Goal: Task Accomplishment & Management: Complete application form

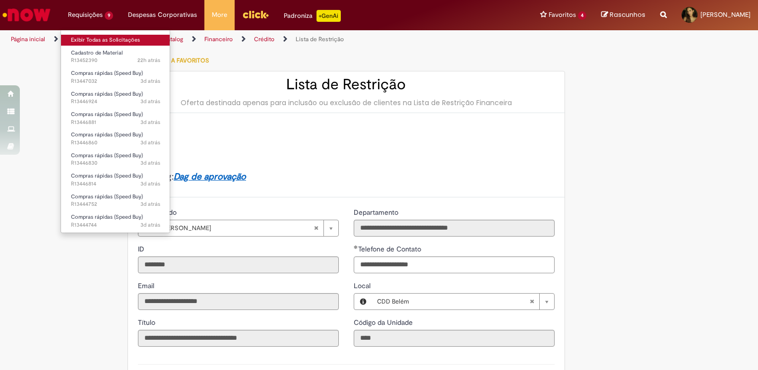
click at [99, 37] on link "Exibir Todas as Solicitações" at bounding box center [115, 40] width 109 height 11
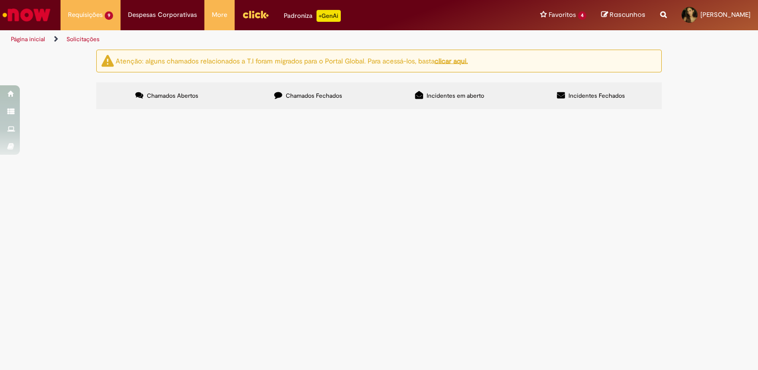
click at [280, 92] on icon at bounding box center [278, 95] width 8 height 8
click at [0, 0] on span "Bom dia, Solicito retirada do PDV 81314 da Lista de Restrição." at bounding box center [0, 0] width 0 height 0
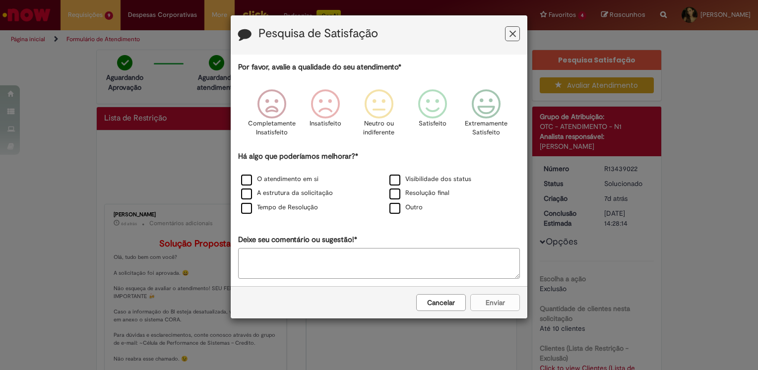
click at [424, 301] on button "Cancelar" at bounding box center [441, 302] width 50 height 17
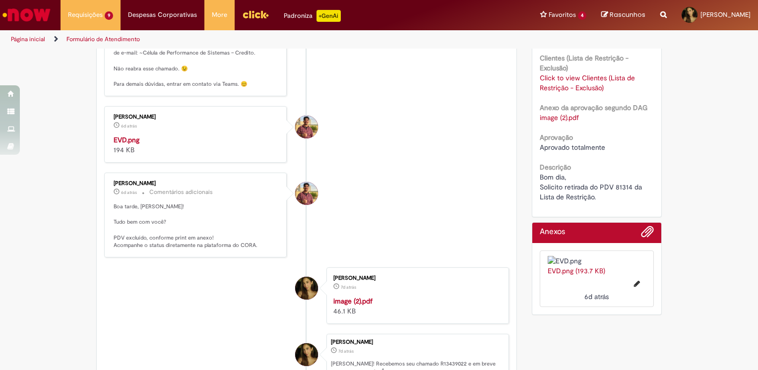
scroll to position [292, 0]
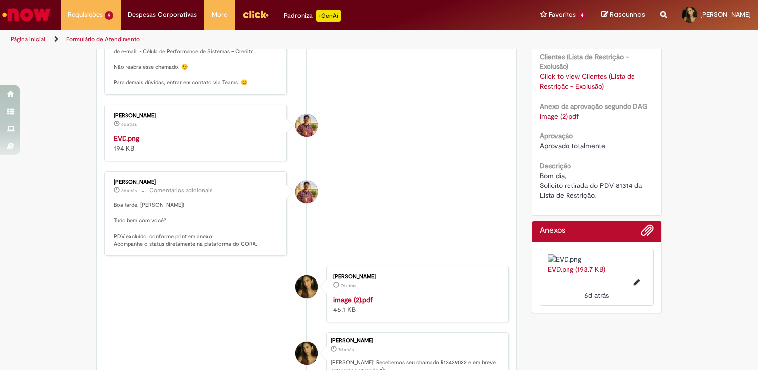
click at [575, 86] on link "Click to view Clientes (Lista de Restrição - Exclusão)" at bounding box center [587, 81] width 95 height 19
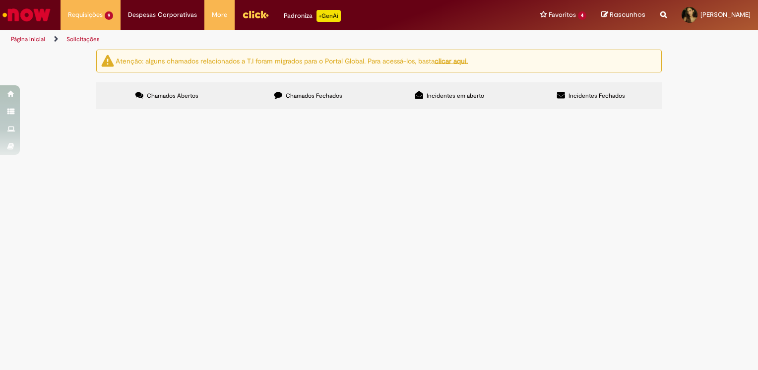
click at [295, 99] on span "Chamados Fechados" at bounding box center [314, 96] width 57 height 8
click at [0, 0] on span "Bom dia, Solicito inclusão na lista de restrição. Zerar limite, não alterar pra…" at bounding box center [0, 0] width 0 height 0
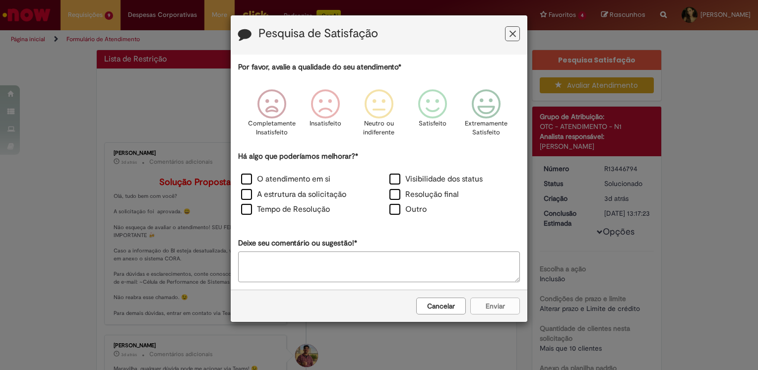
click at [437, 307] on button "Cancelar" at bounding box center [441, 306] width 50 height 17
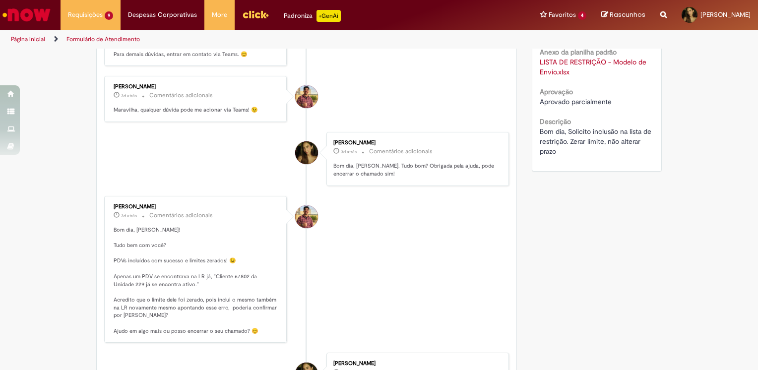
scroll to position [317, 0]
click at [546, 75] on link "LISTA DE RESTRIÇÃO - Modelo de Envio.xlsx" at bounding box center [594, 66] width 109 height 19
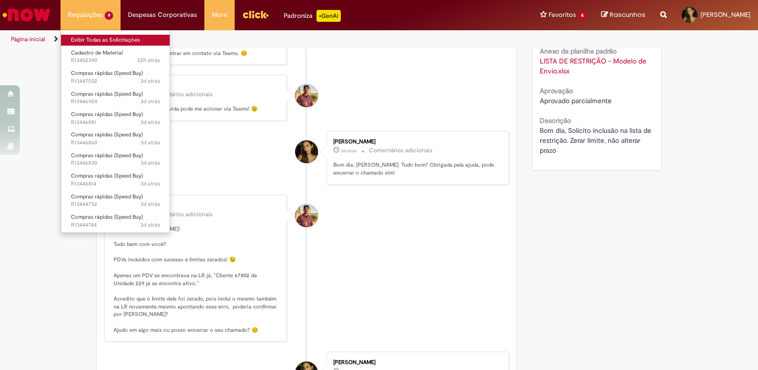
click at [87, 38] on link "Exibir Todas as Solicitações" at bounding box center [115, 40] width 109 height 11
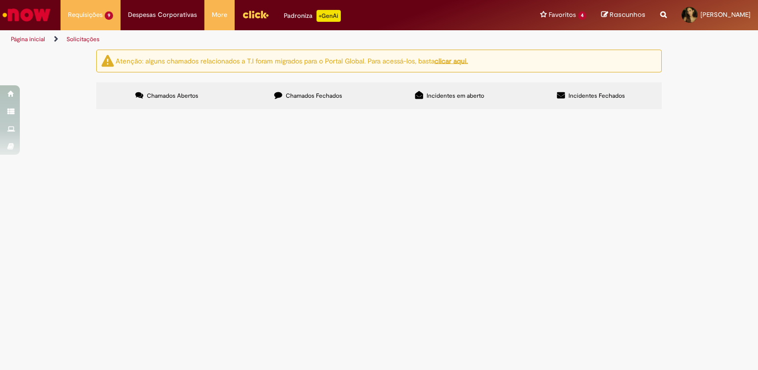
click at [290, 96] on span "Chamados Fechados" at bounding box center [314, 96] width 57 height 8
click at [0, 0] on span "Lista de Restrição" at bounding box center [0, 0] width 0 height 0
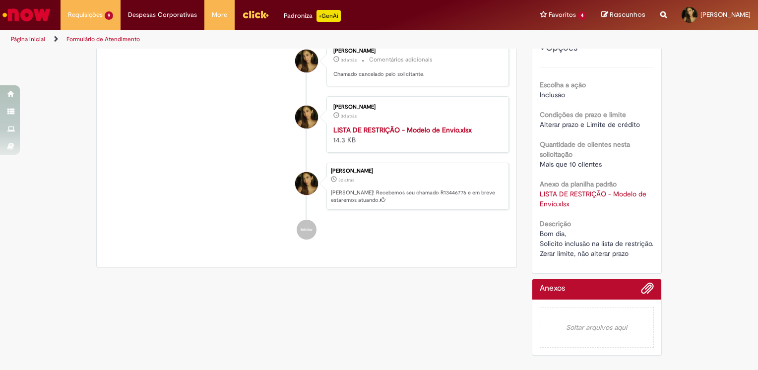
scroll to position [107, 0]
click at [552, 202] on link "LISTA DE RESTRIÇÃO - Modelo de Envio.xlsx" at bounding box center [594, 199] width 109 height 19
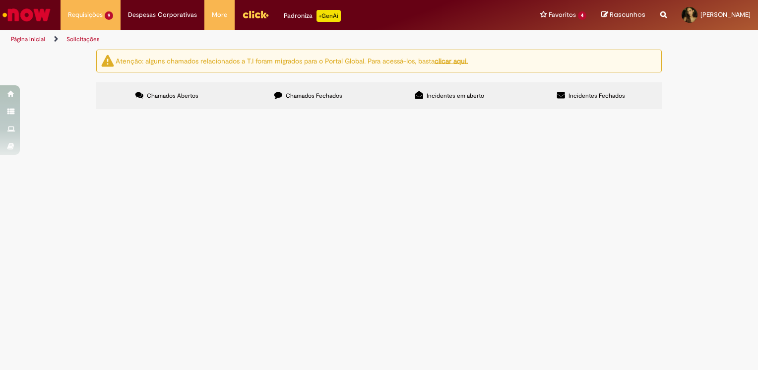
click at [290, 85] on label "Chamados Fechados" at bounding box center [308, 95] width 141 height 27
click at [0, 0] on span "Bom dia, Solicito inclusão na lista de restrição. Zerar limite, não alterar pra…" at bounding box center [0, 0] width 0 height 0
click at [0, 0] on span "Lista de Restrição" at bounding box center [0, 0] width 0 height 0
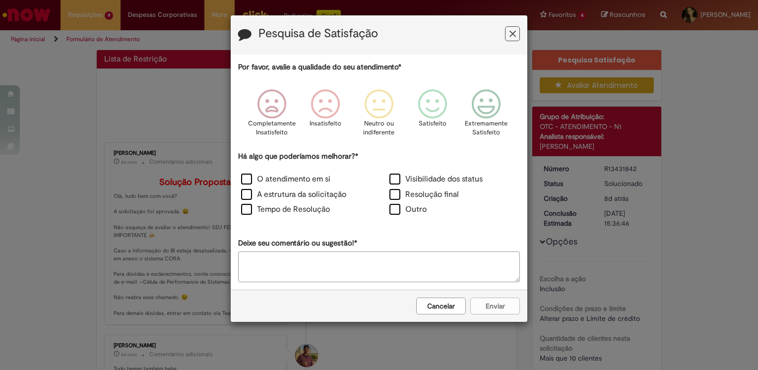
click at [443, 311] on button "Cancelar" at bounding box center [441, 306] width 50 height 17
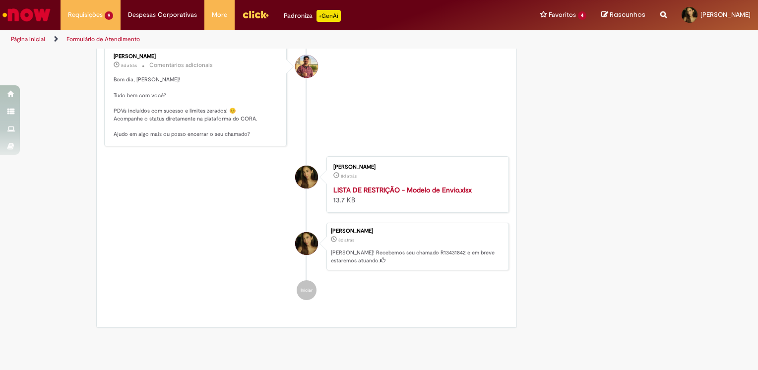
scroll to position [478, 0]
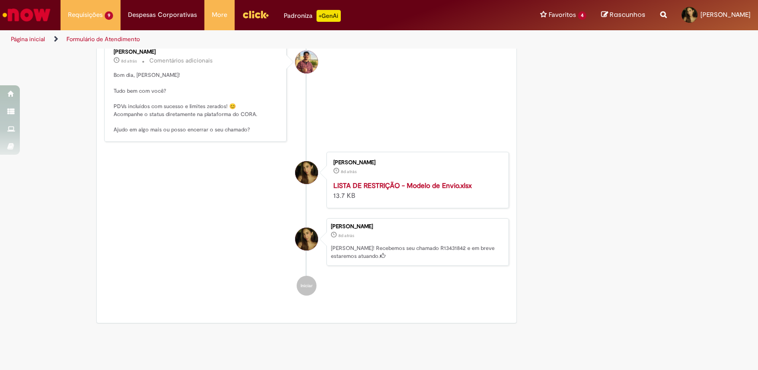
click at [437, 190] on strong "LISTA DE RESTRIÇÃO - Modelo de Envio.xlsx" at bounding box center [403, 185] width 138 height 9
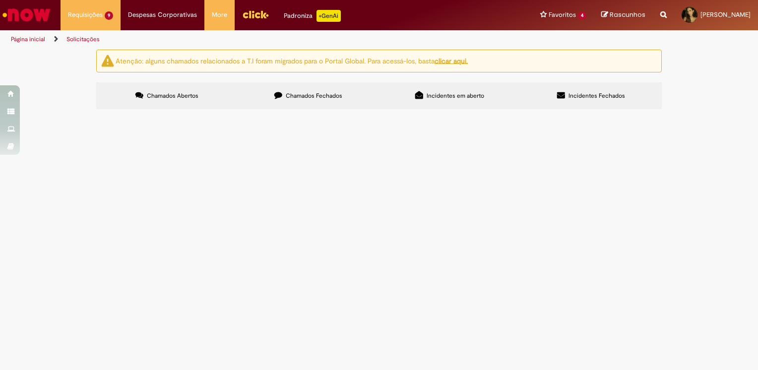
scroll to position [5, 0]
click at [313, 92] on span "Chamados Fechados" at bounding box center [314, 96] width 57 height 8
click at [0, 0] on span "Bom dia, Solicito inclusão na lista de restrição. Zerar limite, não alterar pra…" at bounding box center [0, 0] width 0 height 0
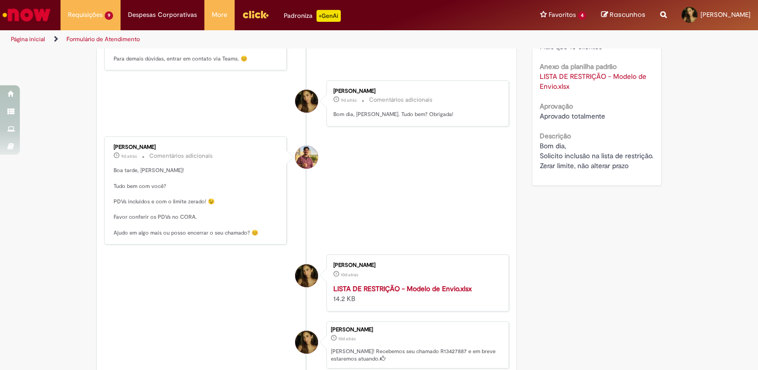
scroll to position [308, 0]
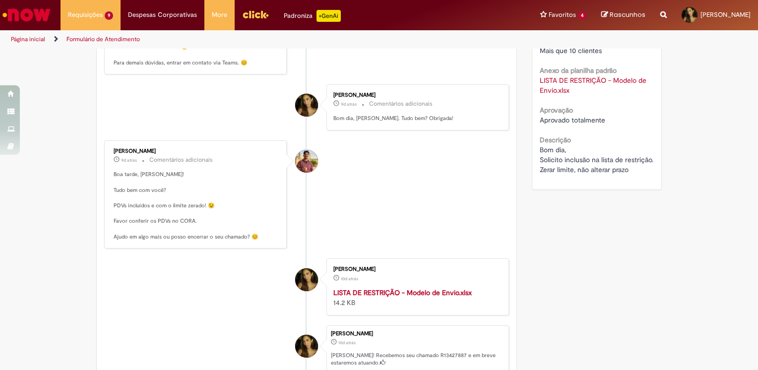
click at [568, 79] on link "LISTA DE RESTRIÇÃO - Modelo de Envio.xlsx" at bounding box center [594, 85] width 109 height 19
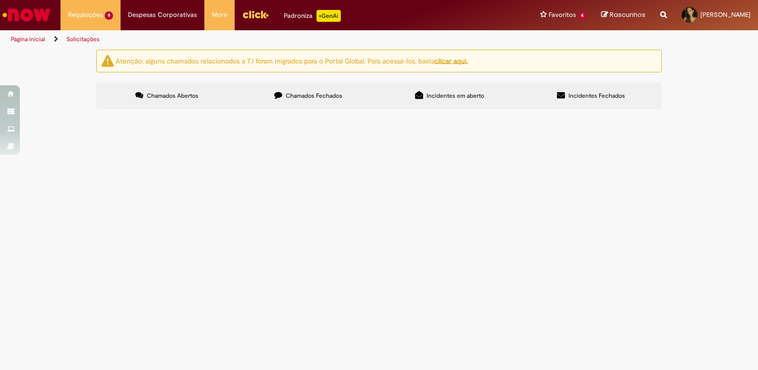
click at [312, 101] on label "Chamados Fechados" at bounding box center [308, 95] width 141 height 27
click at [0, 0] on span "Bom dia, Solicito inclusão na lista de restrição. Zerar limite, não alterar pra…" at bounding box center [0, 0] width 0 height 0
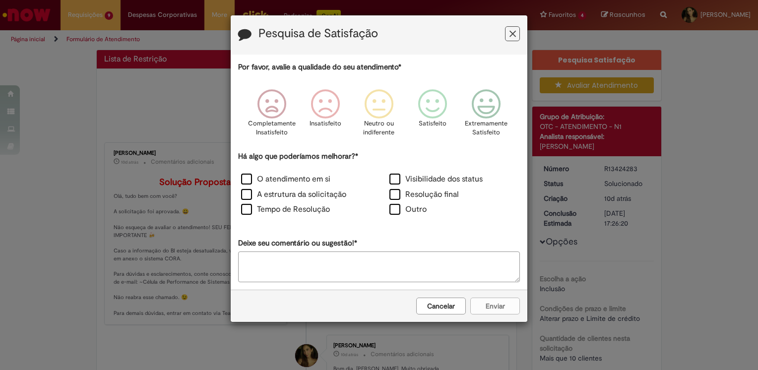
click at [453, 297] on div "Cancelar Enviar" at bounding box center [379, 306] width 297 height 32
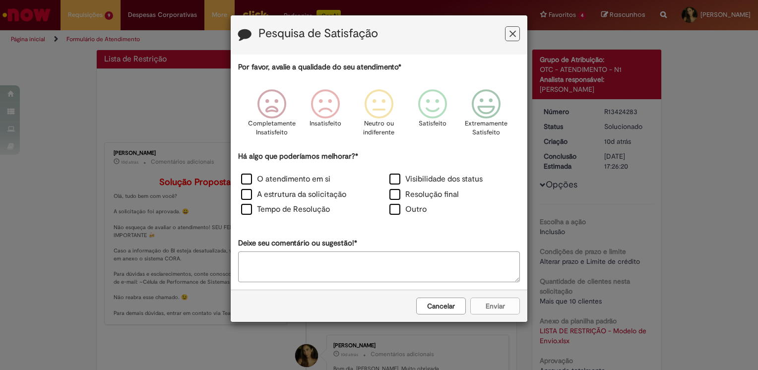
click at [449, 303] on button "Cancelar" at bounding box center [441, 306] width 50 height 17
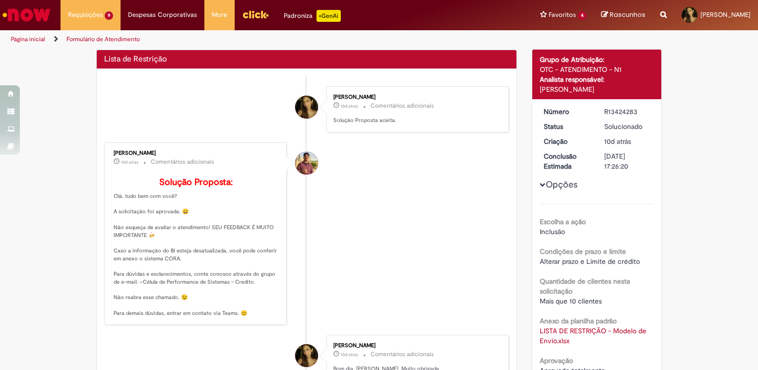
click at [540, 330] on link "LISTA DE RESTRIÇÃO - Modelo de Envio.xlsx" at bounding box center [594, 336] width 109 height 19
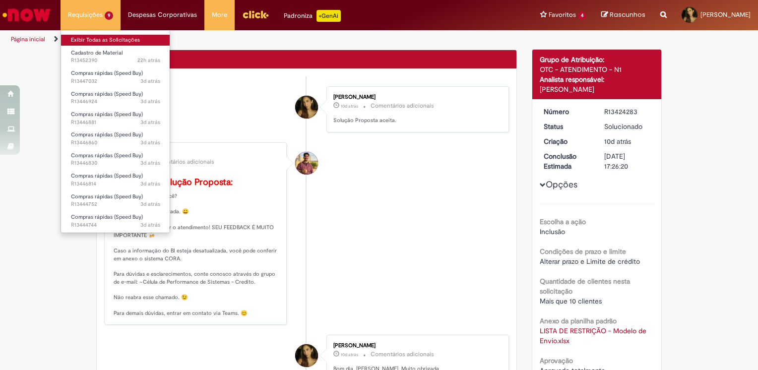
click at [109, 40] on link "Exibir Todas as Solicitações" at bounding box center [115, 40] width 109 height 11
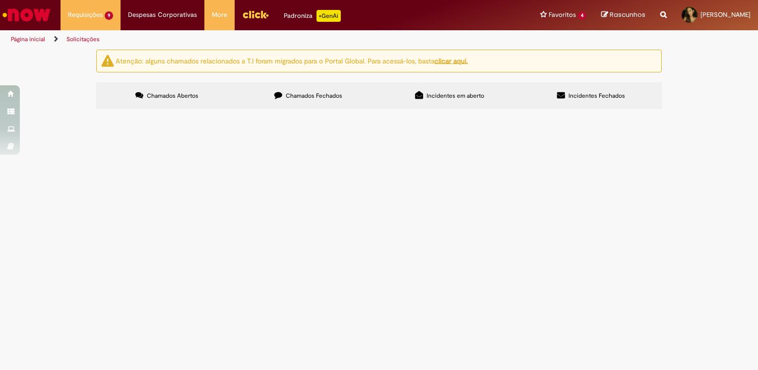
click at [296, 101] on label "Chamados Fechados" at bounding box center [308, 95] width 141 height 27
click at [0, 0] on link at bounding box center [0, 0] width 0 height 0
click at [0, 0] on span "Bom dia, Solicito inclusão na lista de restrição. Zerar limite, não alterar pra…" at bounding box center [0, 0] width 0 height 0
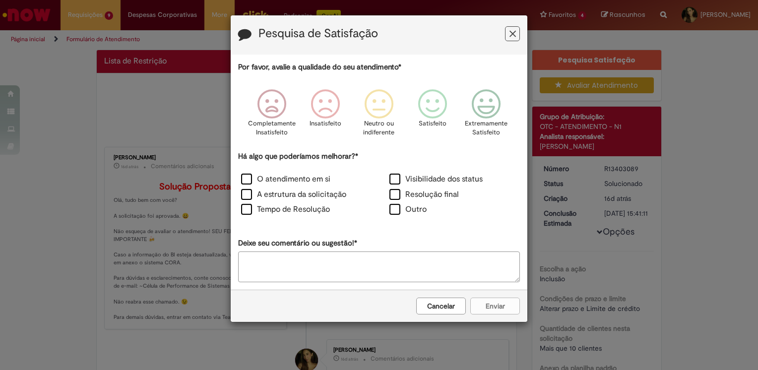
click at [440, 311] on button "Cancelar" at bounding box center [441, 306] width 50 height 17
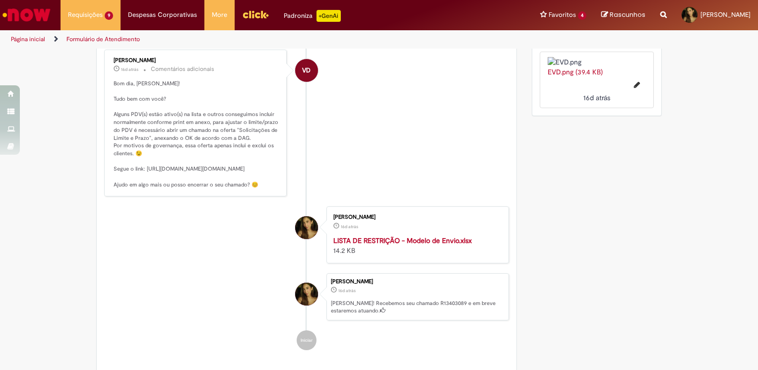
scroll to position [471, 0]
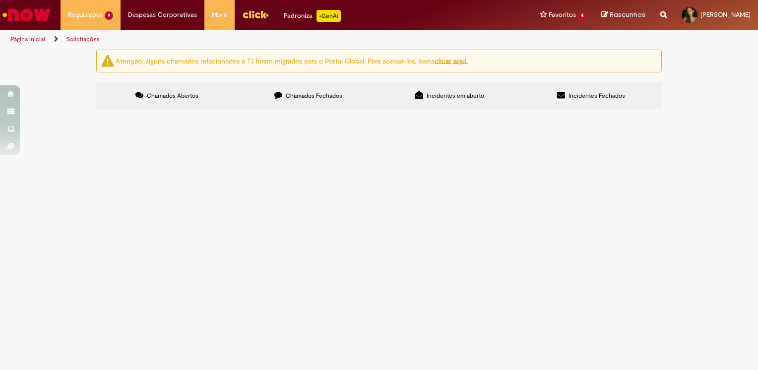
click at [299, 102] on label "Chamados Fechados" at bounding box center [308, 95] width 141 height 27
click at [0, 0] on link at bounding box center [0, 0] width 0 height 0
click at [0, 0] on span "Bom dia, Solicito inclusão na lista de restrição. Zerar limite, não alterar pra…" at bounding box center [0, 0] width 0 height 0
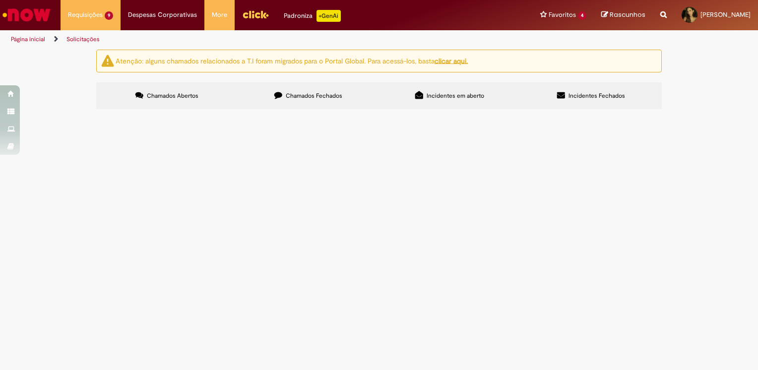
click at [0, 0] on span "Bom dia, Solicito inclusão na lista de restrição. Zerar limite, não alterar pra…" at bounding box center [0, 0] width 0 height 0
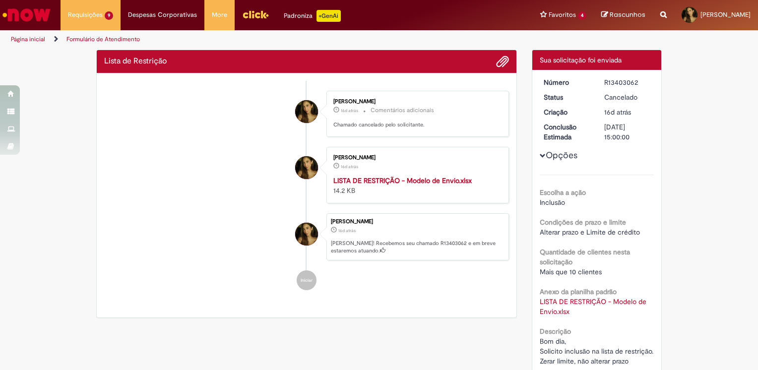
click at [301, 259] on div "Fernanda Dos Santos Lobato" at bounding box center [306, 322] width 25 height 203
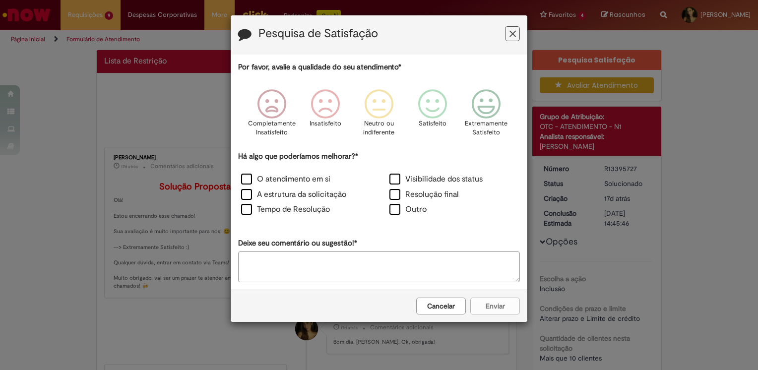
click at [428, 313] on button "Cancelar" at bounding box center [441, 306] width 50 height 17
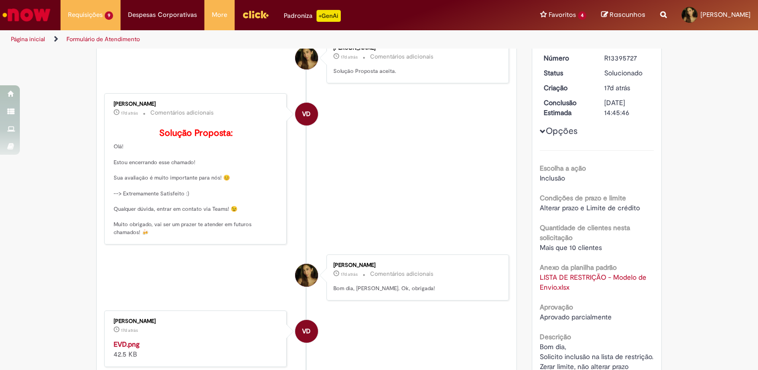
scroll to position [110, 0]
click at [555, 277] on link "LISTA DE RESTRIÇÃO - Modelo de Envio.xlsx" at bounding box center [594, 283] width 109 height 19
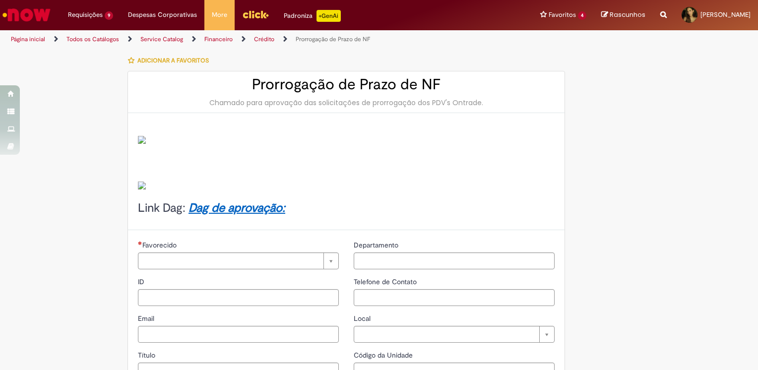
type input "********"
type input "**********"
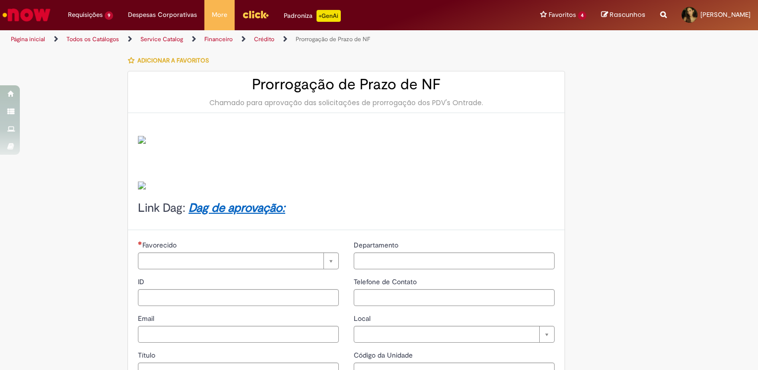
type input "****"
type input "**********"
type input "*********"
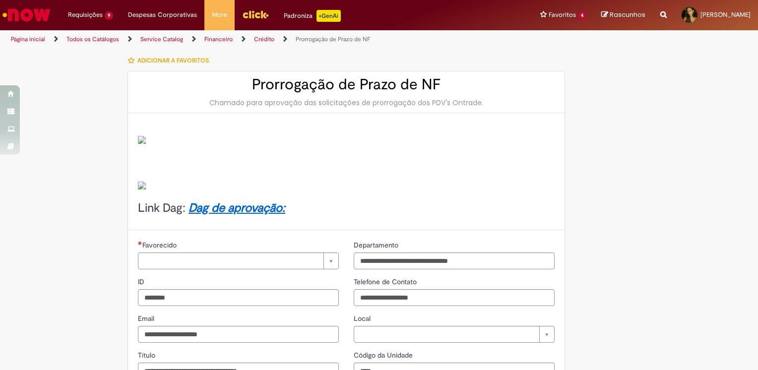
type input "**********"
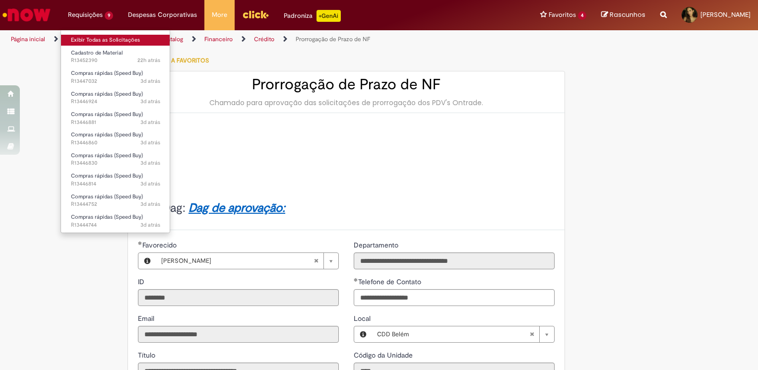
click at [102, 36] on link "Exibir Todas as Solicitações" at bounding box center [115, 40] width 109 height 11
